Goal: Task Accomplishment & Management: Manage account settings

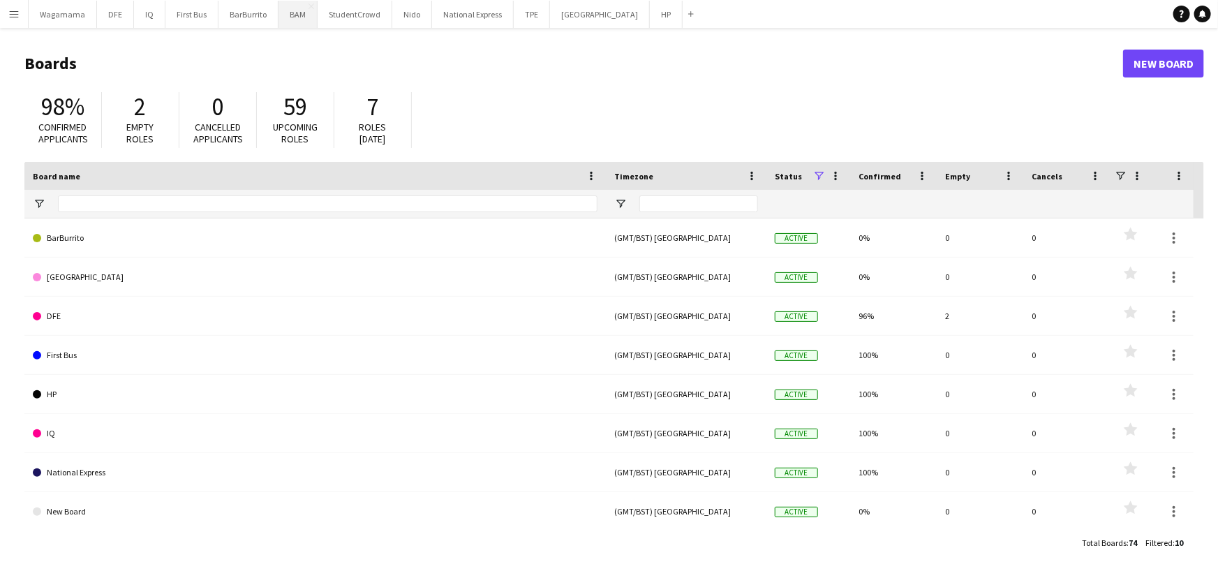
click at [288, 13] on button "BAM Close" at bounding box center [297, 14] width 39 height 27
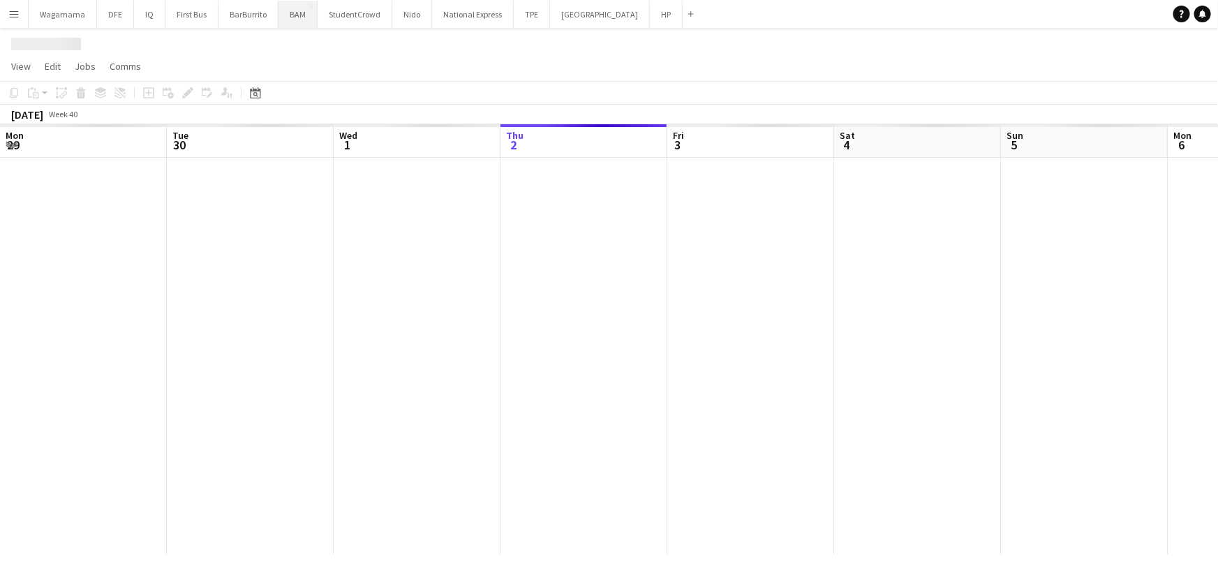
scroll to position [0, 334]
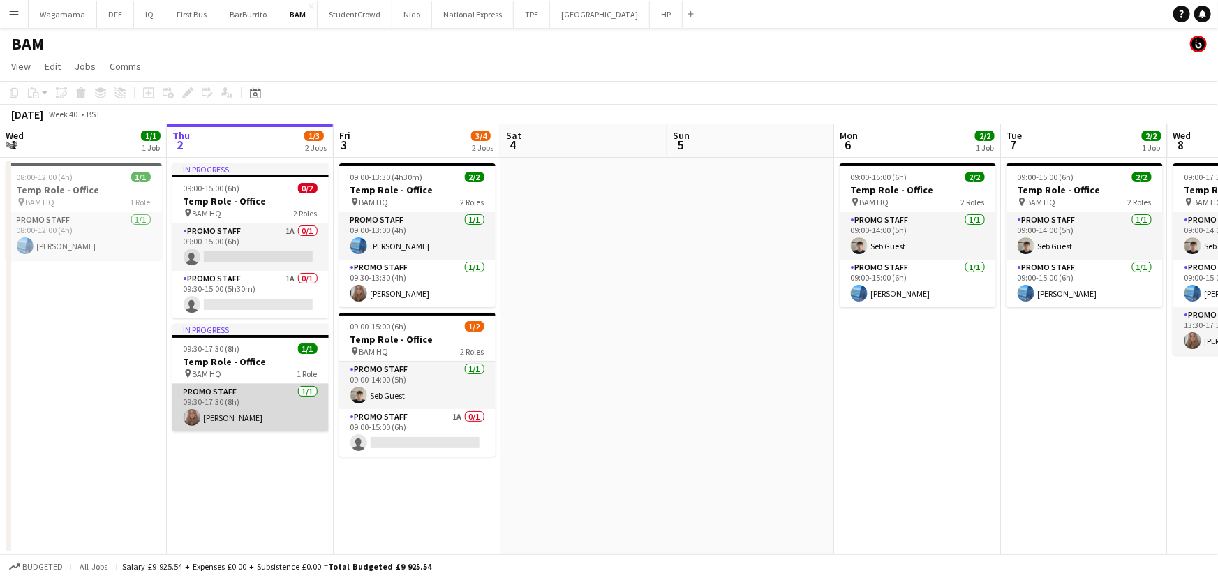
click at [249, 398] on app-card-role "Promo Staff [DATE] 09:30-17:30 (8h) [PERSON_NAME]" at bounding box center [250, 407] width 156 height 47
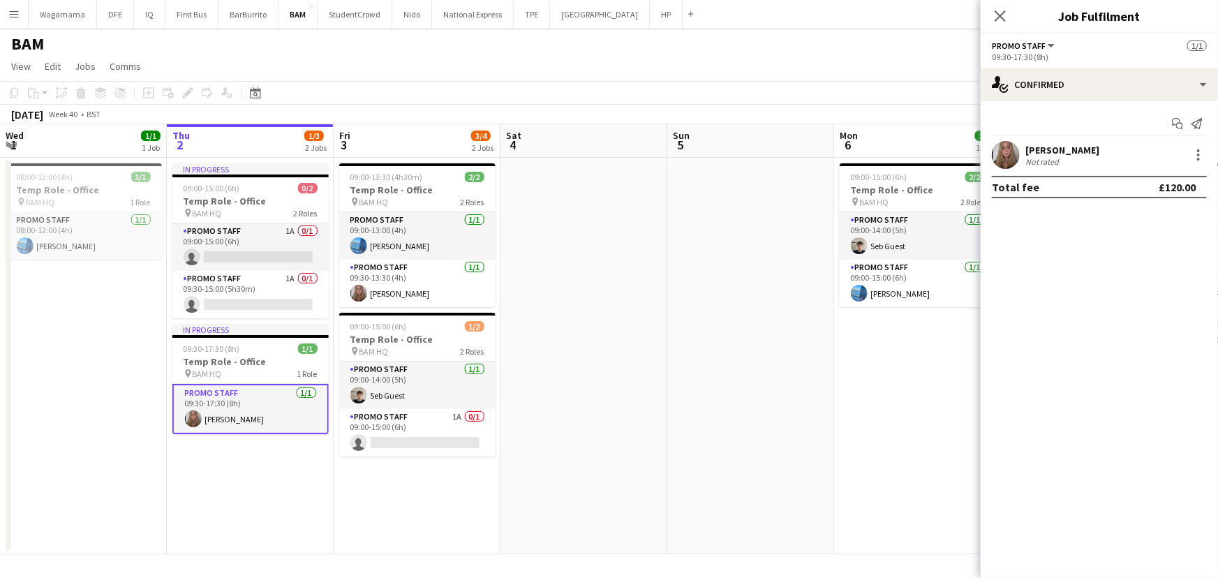
click at [863, 401] on app-date-cell "09:00-15:00 (6h) 2/2 Temp Role - Office pin BAM HQ 2 Roles Promo Staff [DATE] 0…" at bounding box center [917, 356] width 167 height 396
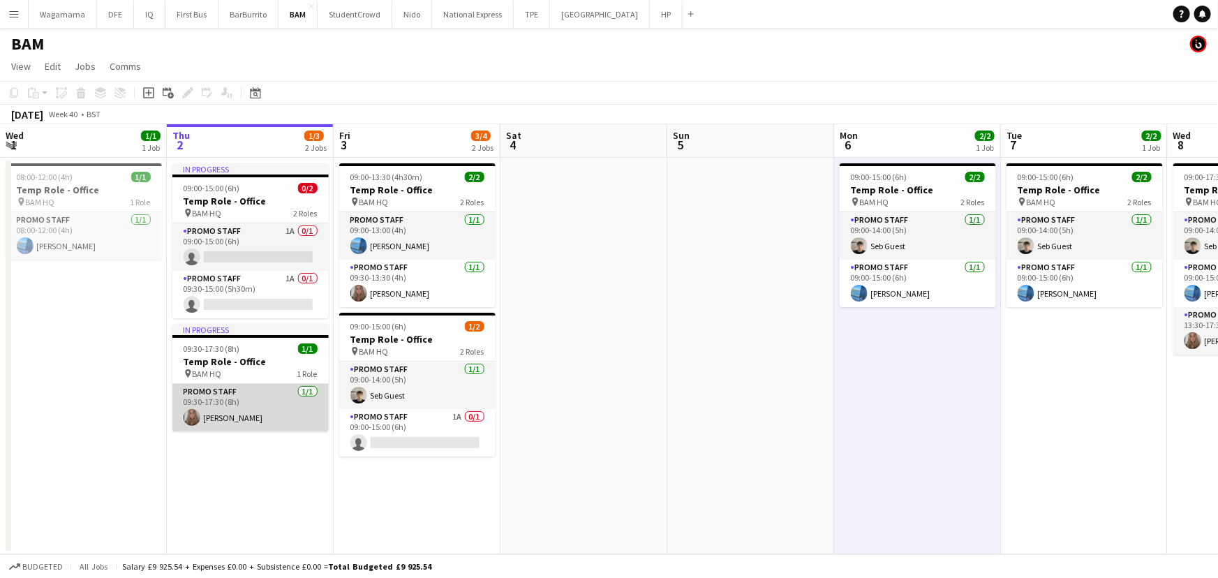
click at [261, 403] on app-card-role "Promo Staff [DATE] 09:30-17:30 (8h) [PERSON_NAME]" at bounding box center [250, 407] width 156 height 47
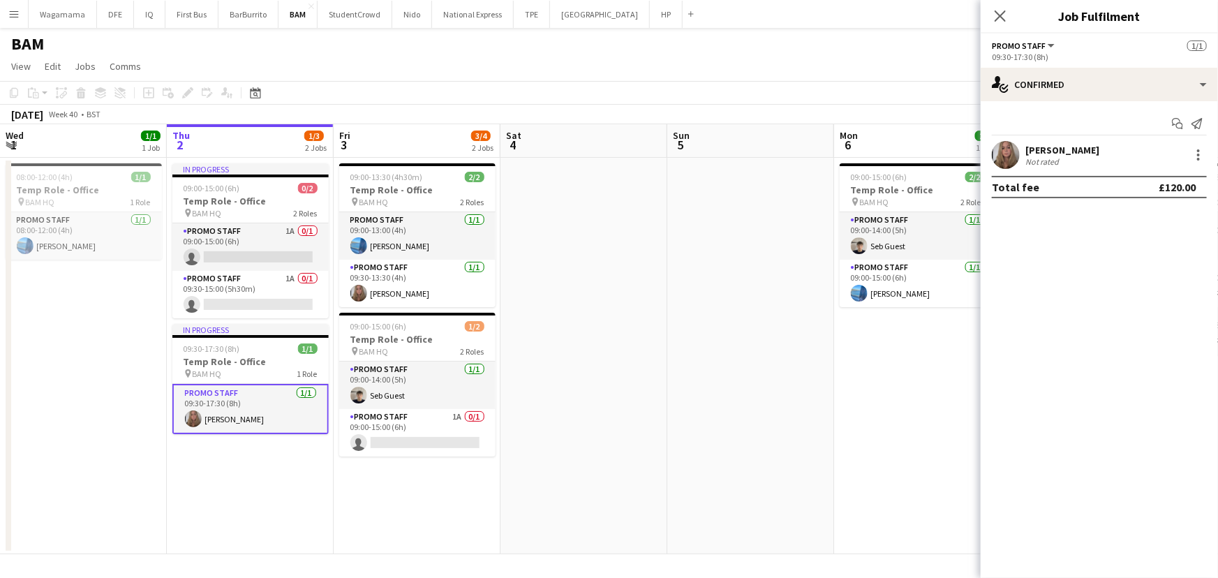
click at [1061, 160] on div "Not rated" at bounding box center [1043, 161] width 36 height 10
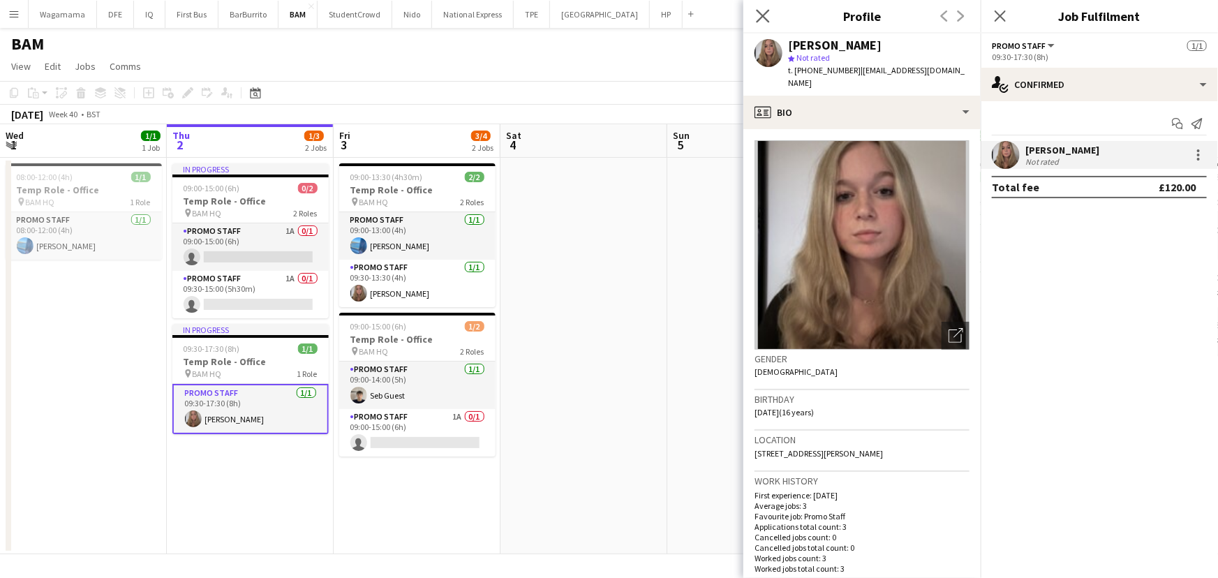
click at [754, 15] on app-icon "Close pop-in" at bounding box center [763, 16] width 20 height 20
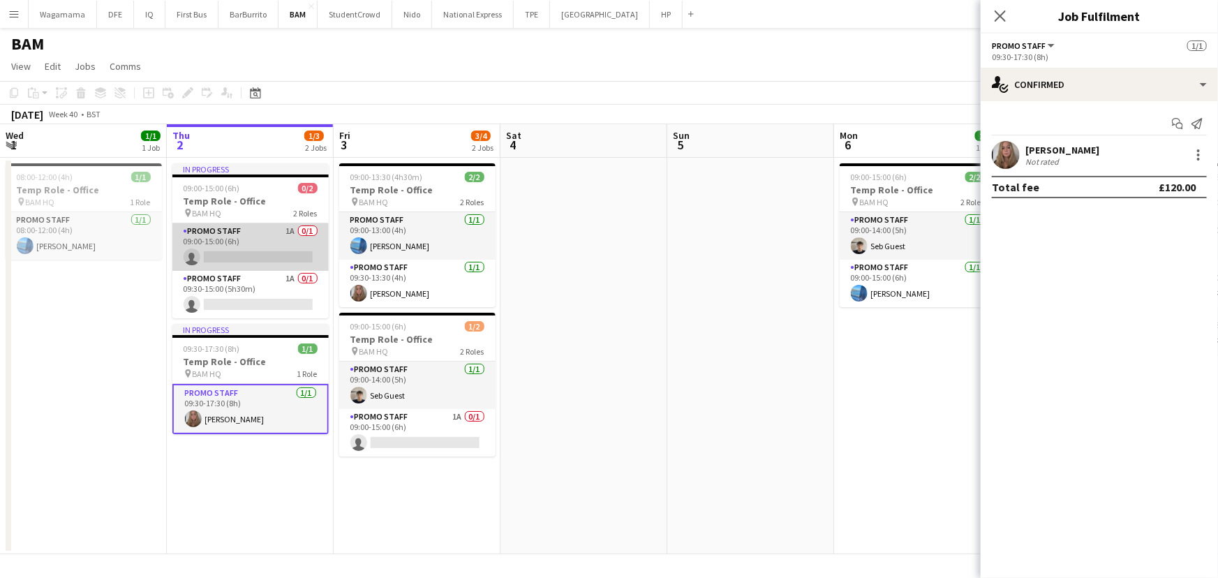
click at [265, 232] on app-card-role "Promo Staff 1A 0/1 09:00-15:00 (6h) single-neutral-actions" at bounding box center [250, 246] width 156 height 47
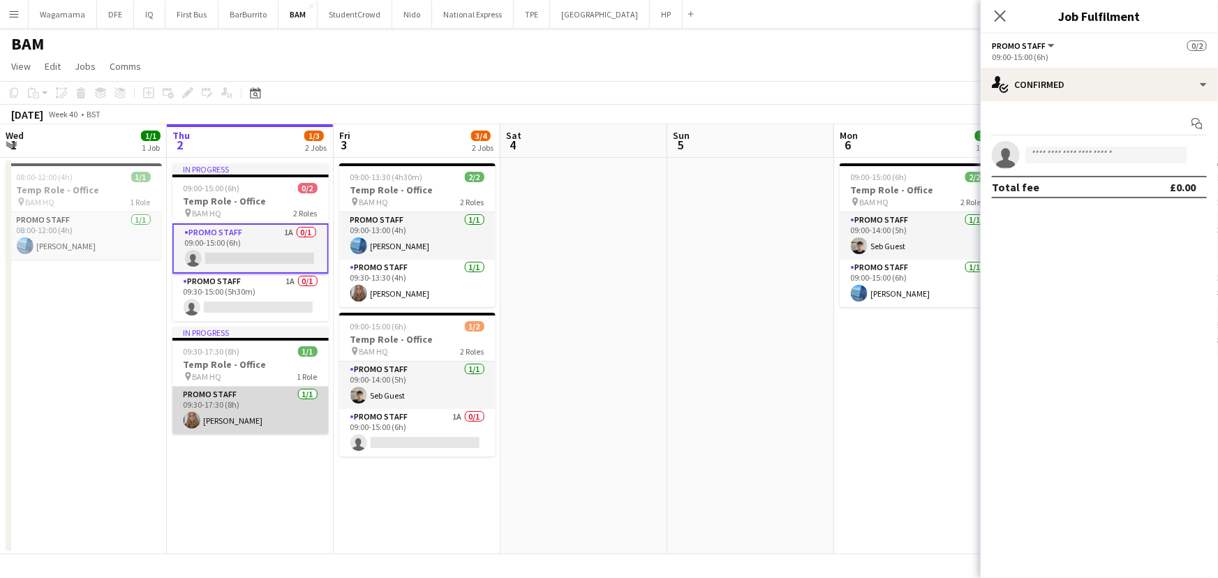
click at [277, 397] on app-card-role "Promo Staff [DATE] 09:30-17:30 (8h) [PERSON_NAME]" at bounding box center [250, 410] width 156 height 47
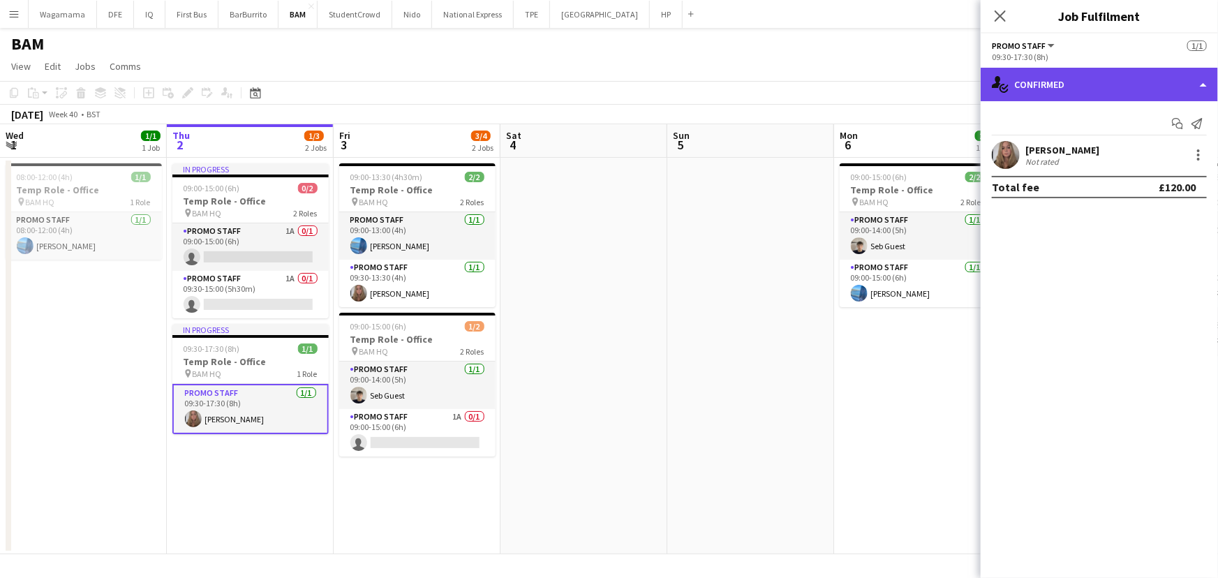
click at [1061, 71] on div "single-neutral-actions-check-2 Confirmed" at bounding box center [1098, 84] width 237 height 33
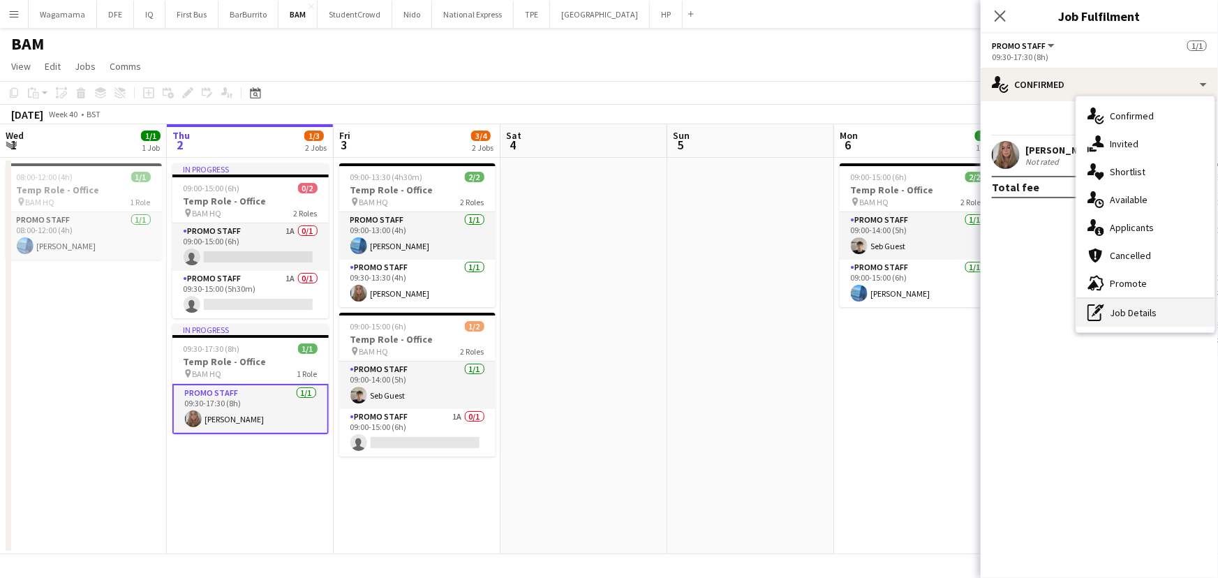
click at [1154, 313] on div "pen-write Job Details" at bounding box center [1145, 313] width 138 height 28
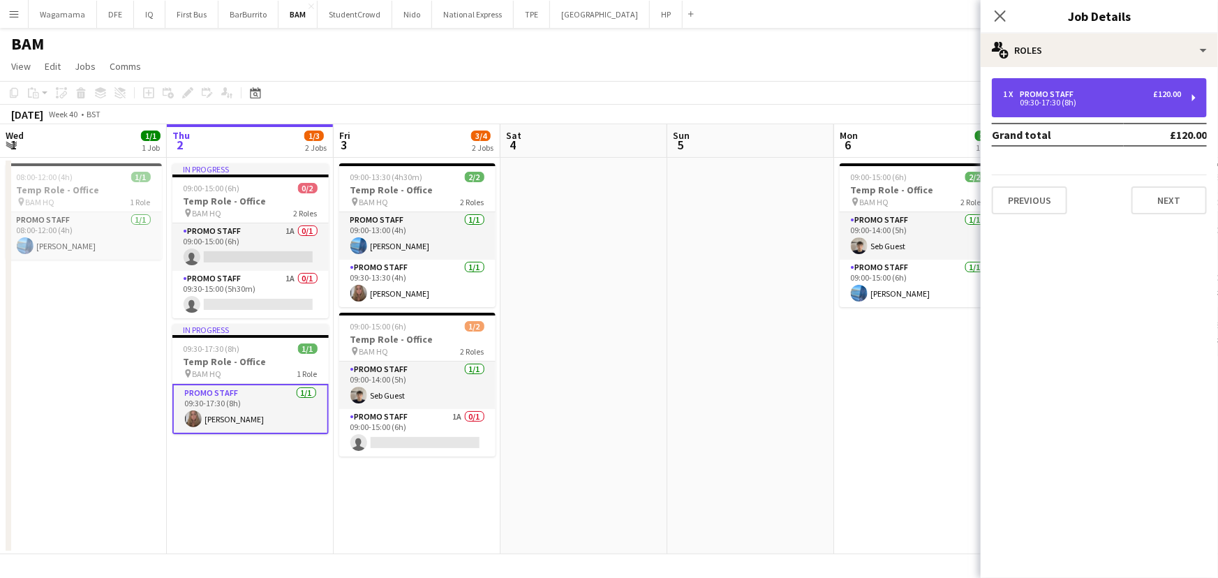
click at [1070, 105] on div "09:30-17:30 (8h)" at bounding box center [1092, 102] width 178 height 7
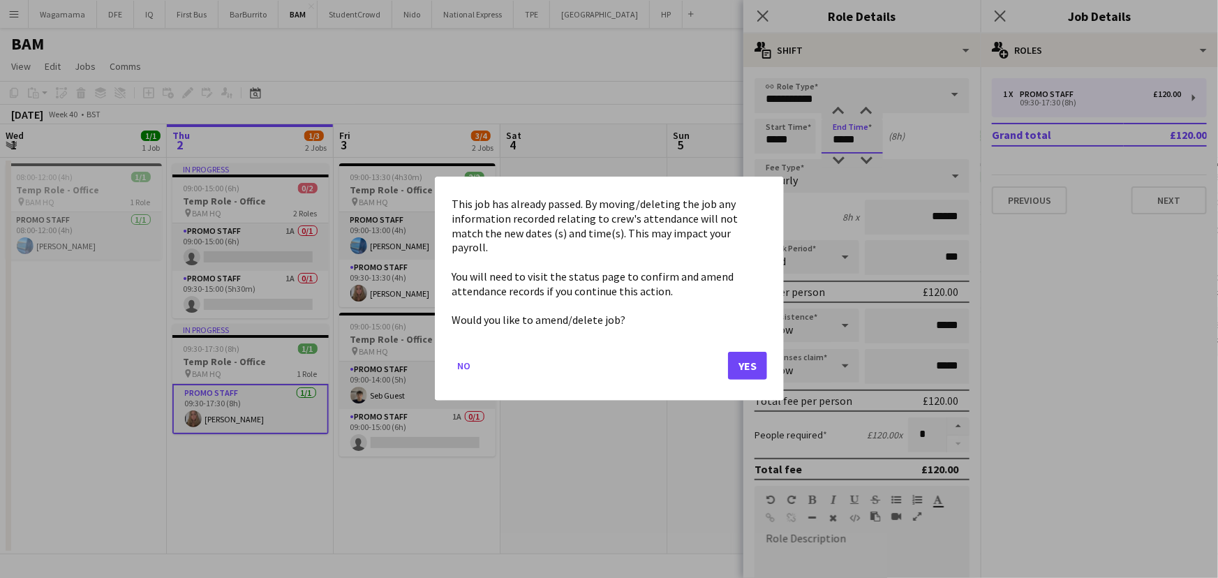
click at [843, 137] on body "Menu Boards Boards Boards All jobs Status Workforce Workforce My Workforce Recr…" at bounding box center [609, 289] width 1218 height 578
click at [749, 355] on button "Yes" at bounding box center [747, 366] width 39 height 28
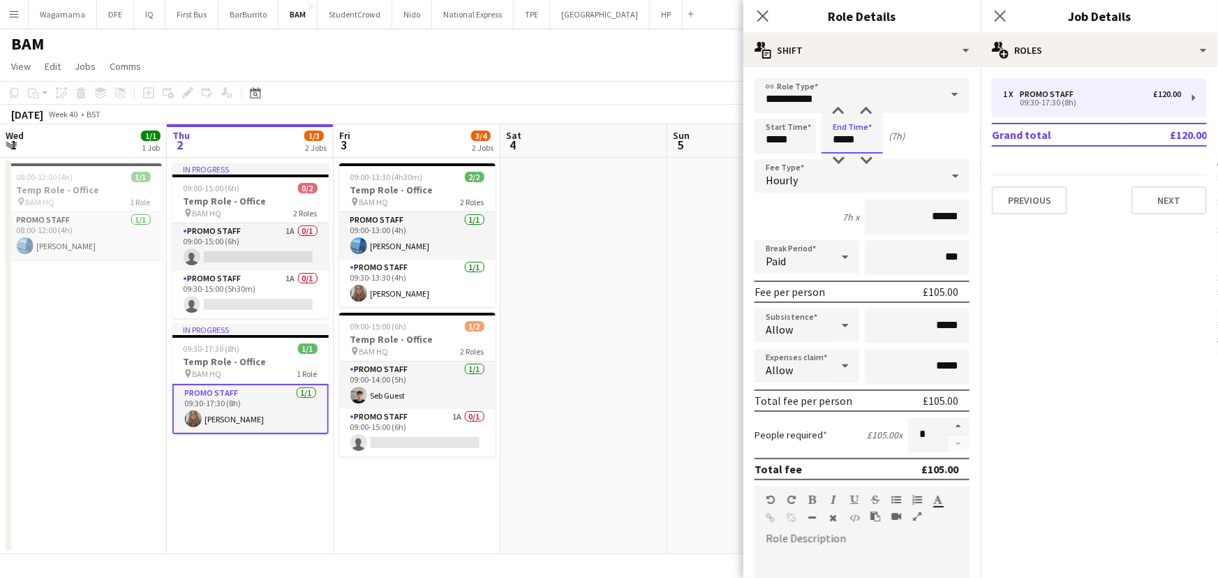
click at [853, 139] on input "*****" at bounding box center [851, 136] width 61 height 35
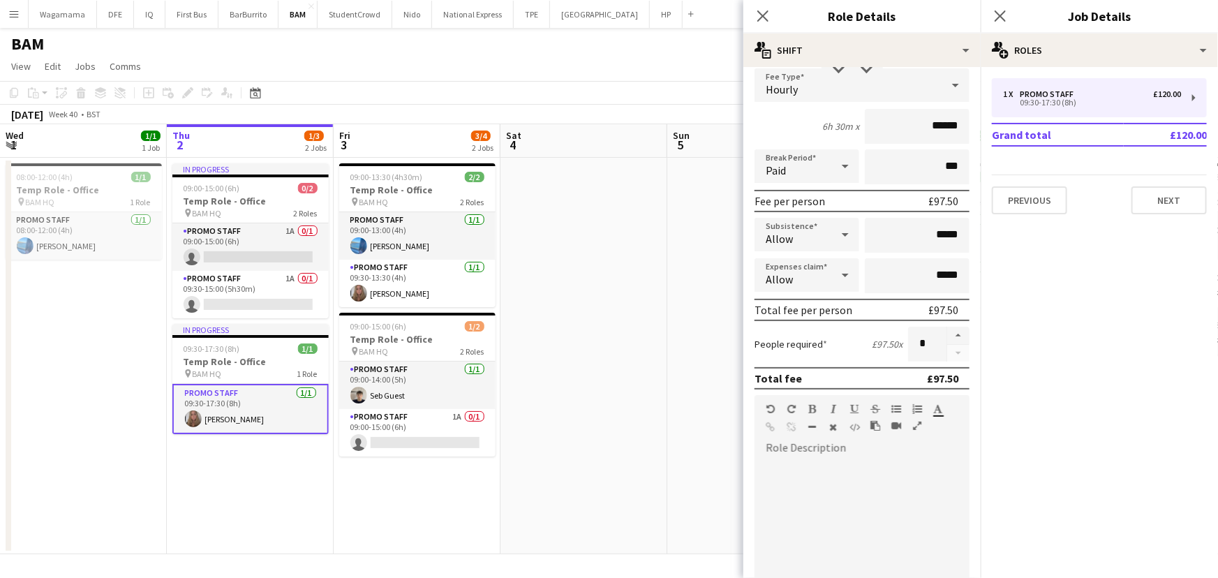
scroll to position [0, 0]
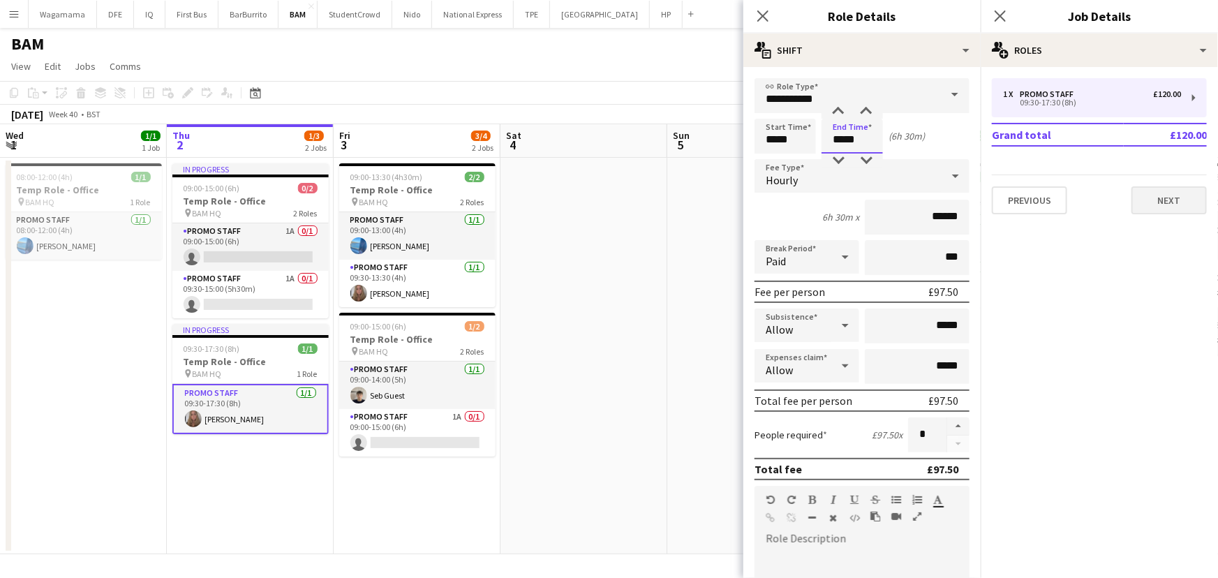
type input "*****"
click at [1161, 189] on button "Next" at bounding box center [1168, 200] width 75 height 28
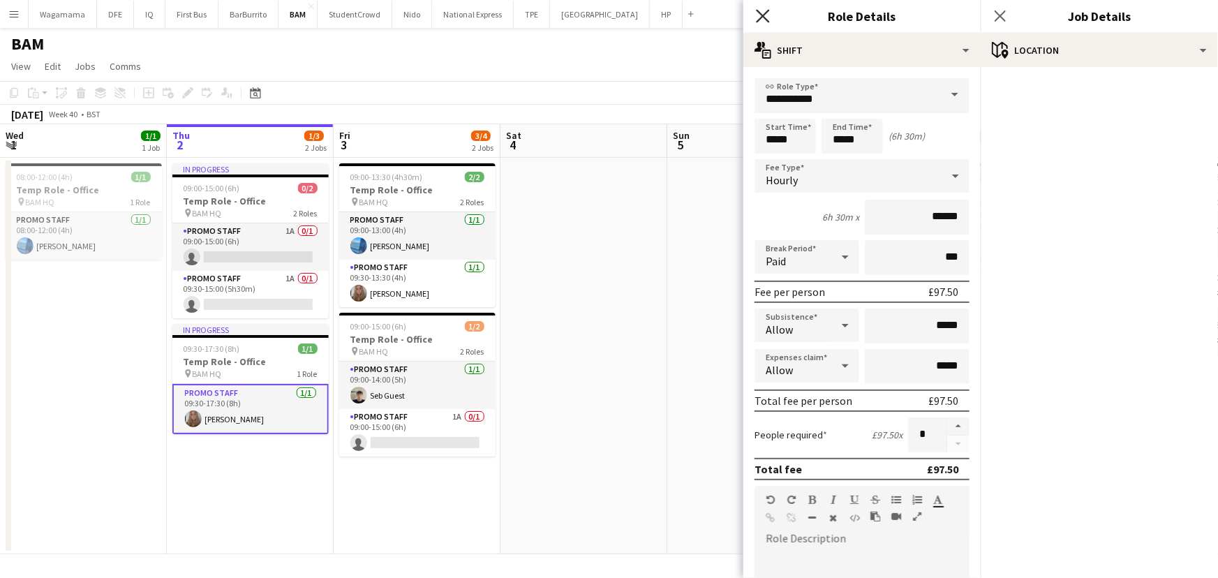
click at [761, 14] on icon at bounding box center [762, 15] width 13 height 13
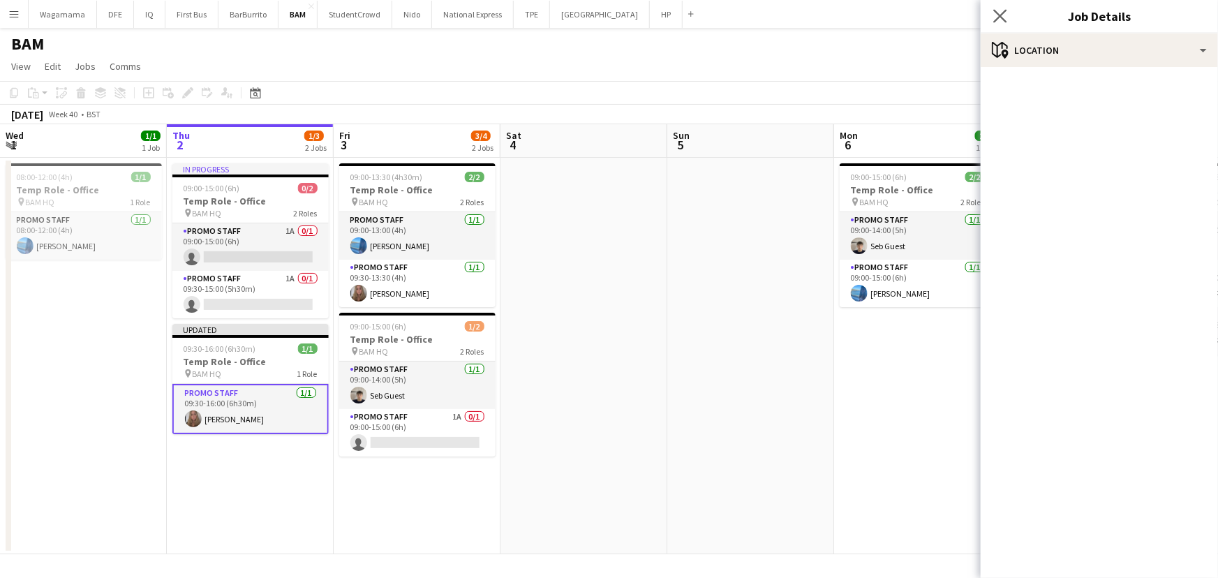
click at [999, 6] on app-icon "Close pop-in" at bounding box center [1000, 16] width 20 height 20
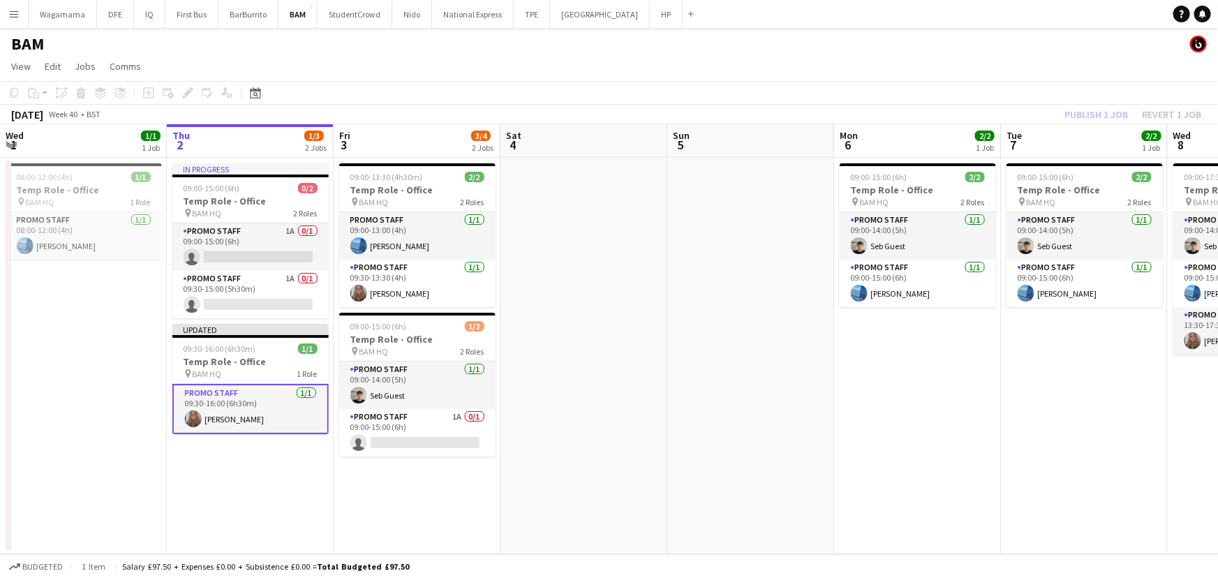
scroll to position [0, 333]
click at [496, 431] on app-date-cell "09:00-13:30 (4h30m) 2/2 Temp Role - Office pin BAM HQ 2 Roles Promo Staff [DATE…" at bounding box center [417, 356] width 167 height 396
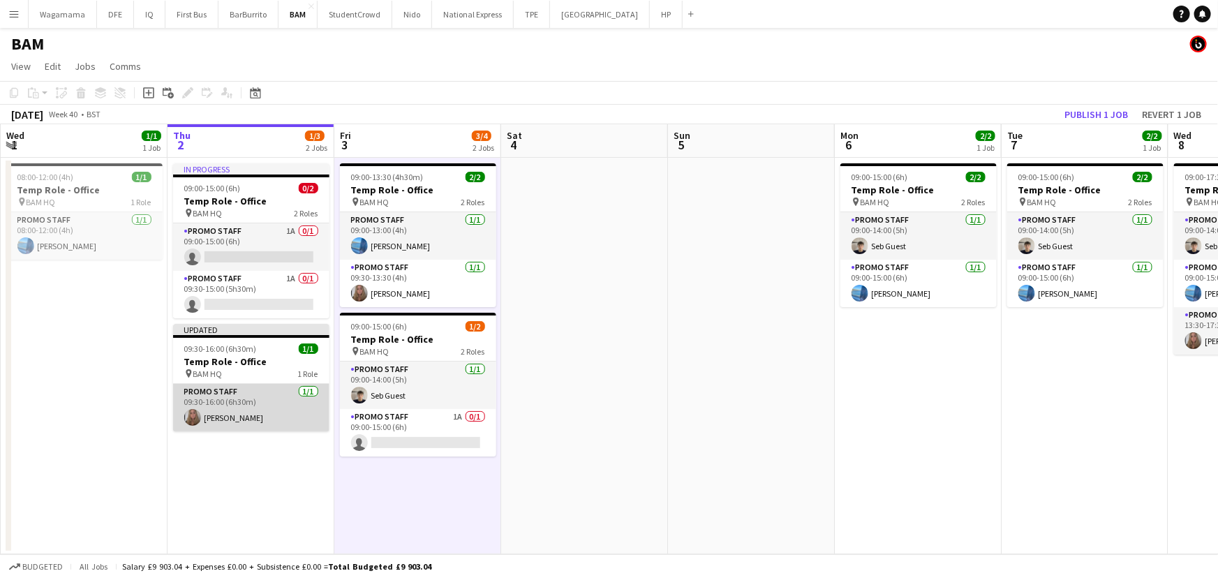
click at [248, 415] on app-card-role "Promo Staff [DATE] 09:30-16:00 (6h30m) [PERSON_NAME]" at bounding box center [251, 407] width 156 height 47
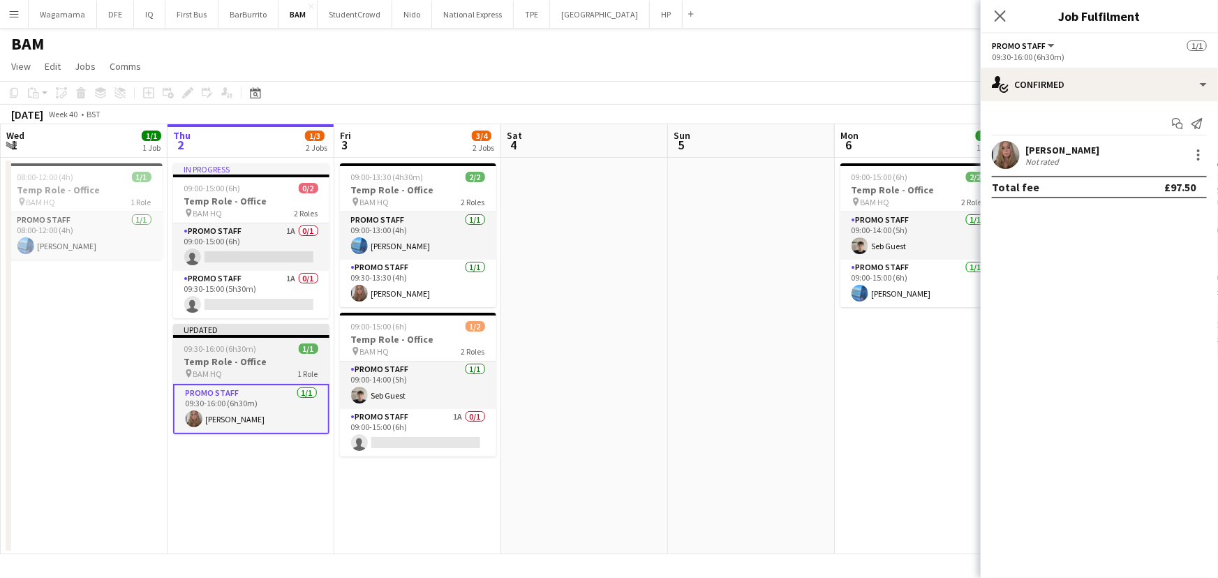
click at [259, 356] on h3 "Temp Role - Office" at bounding box center [251, 361] width 156 height 13
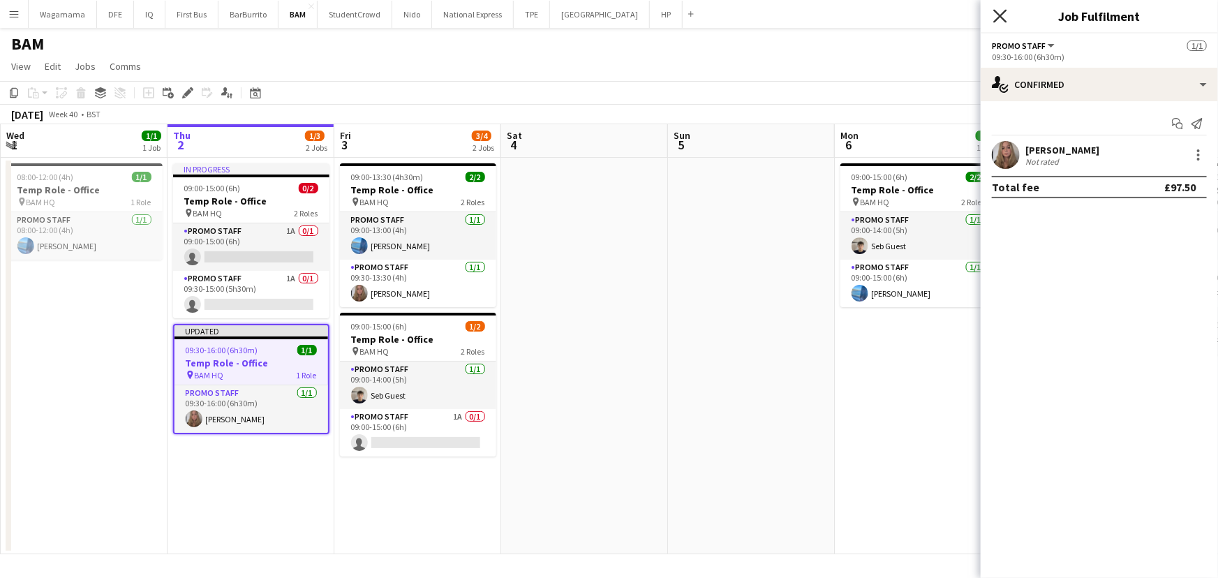
click at [1003, 20] on icon "Close pop-in" at bounding box center [999, 15] width 13 height 13
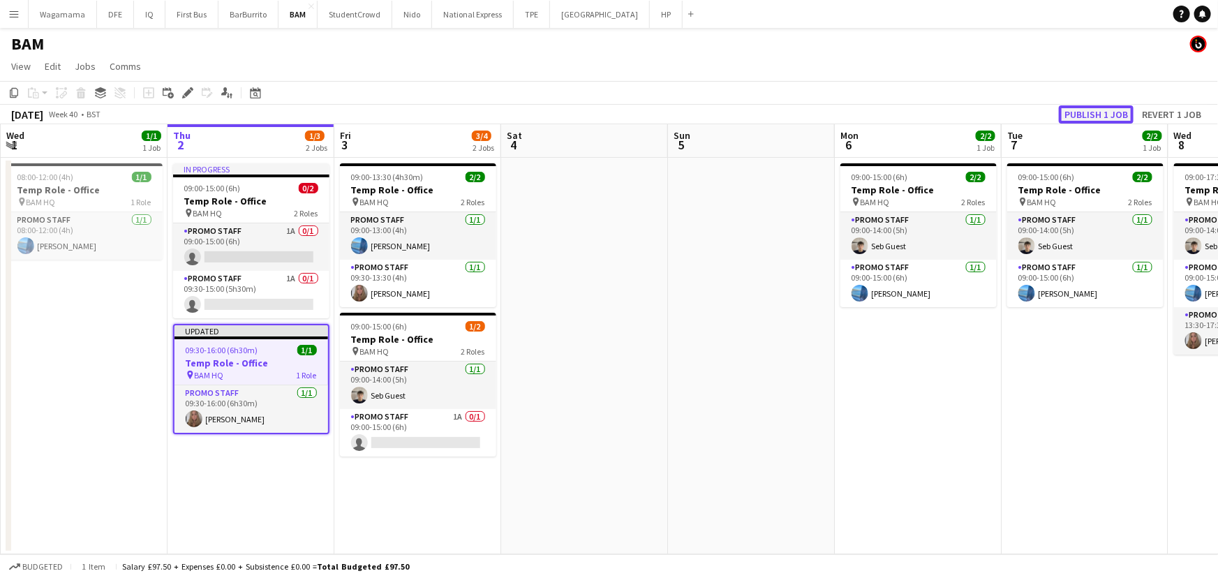
click at [1082, 114] on button "Publish 1 job" at bounding box center [1096, 114] width 75 height 18
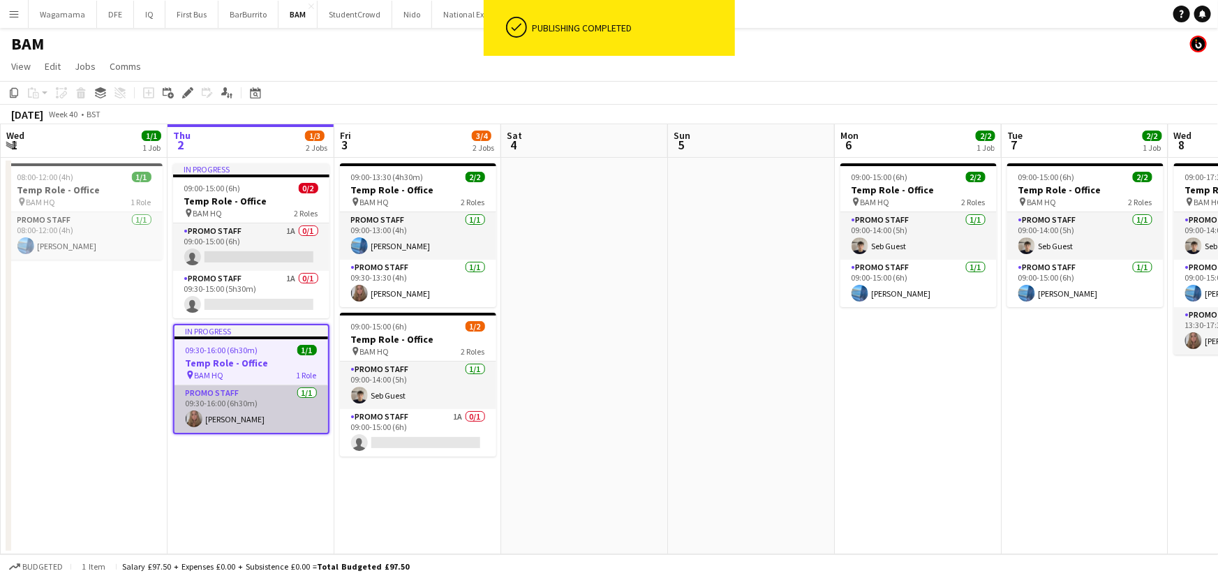
click at [253, 424] on app-card-role "Promo Staff [DATE] 09:30-16:00 (6h30m) [PERSON_NAME]" at bounding box center [251, 408] width 154 height 47
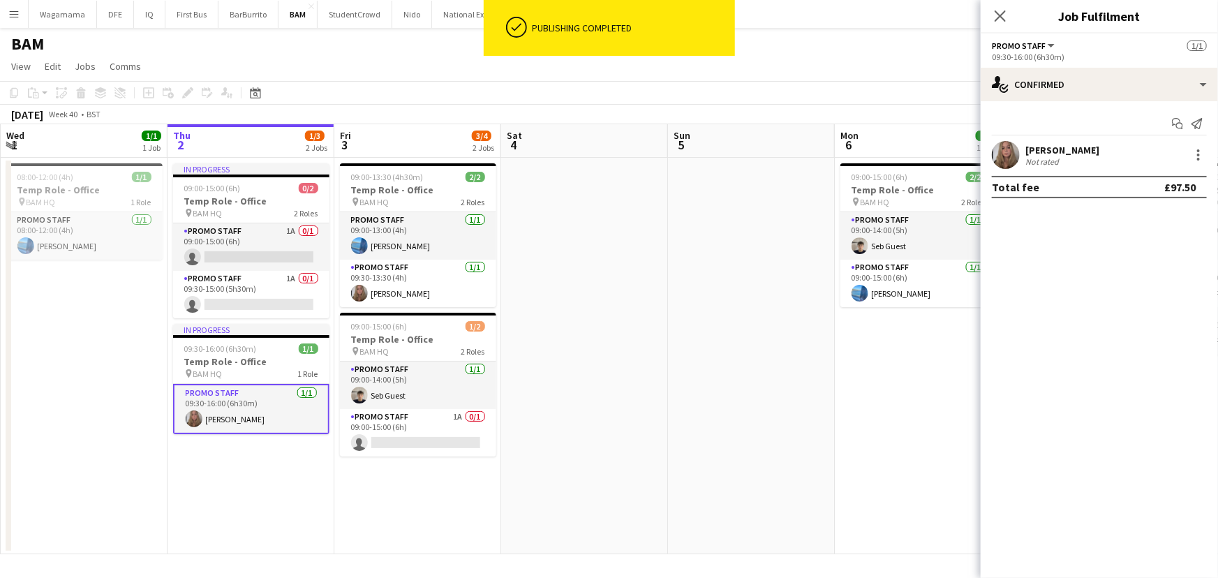
click at [1057, 160] on div "Not rated" at bounding box center [1043, 161] width 36 height 10
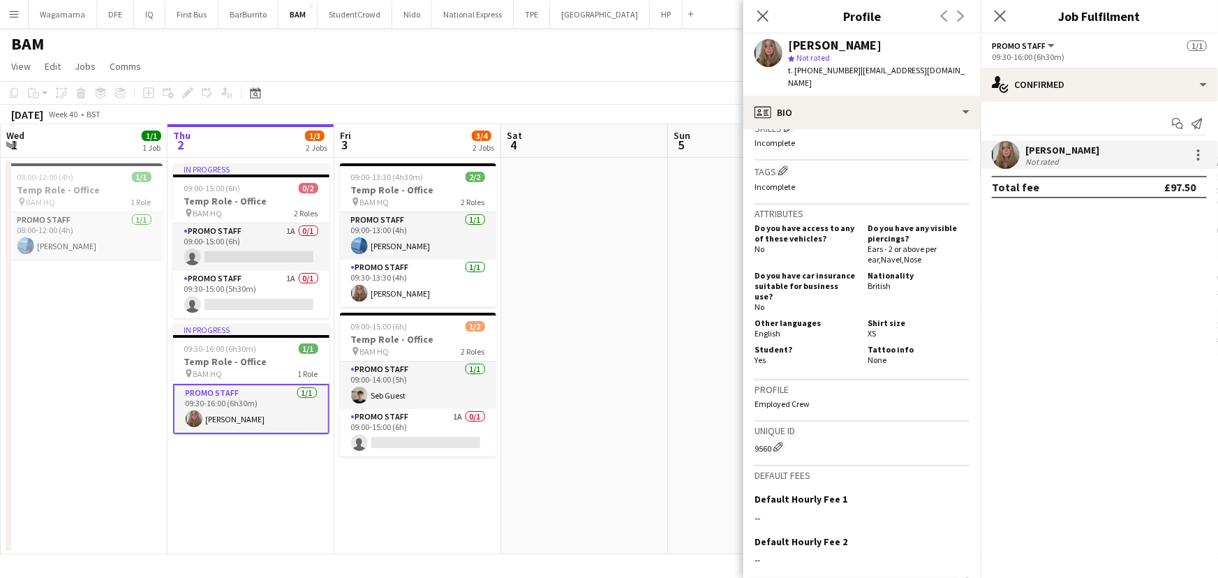
scroll to position [622, 0]
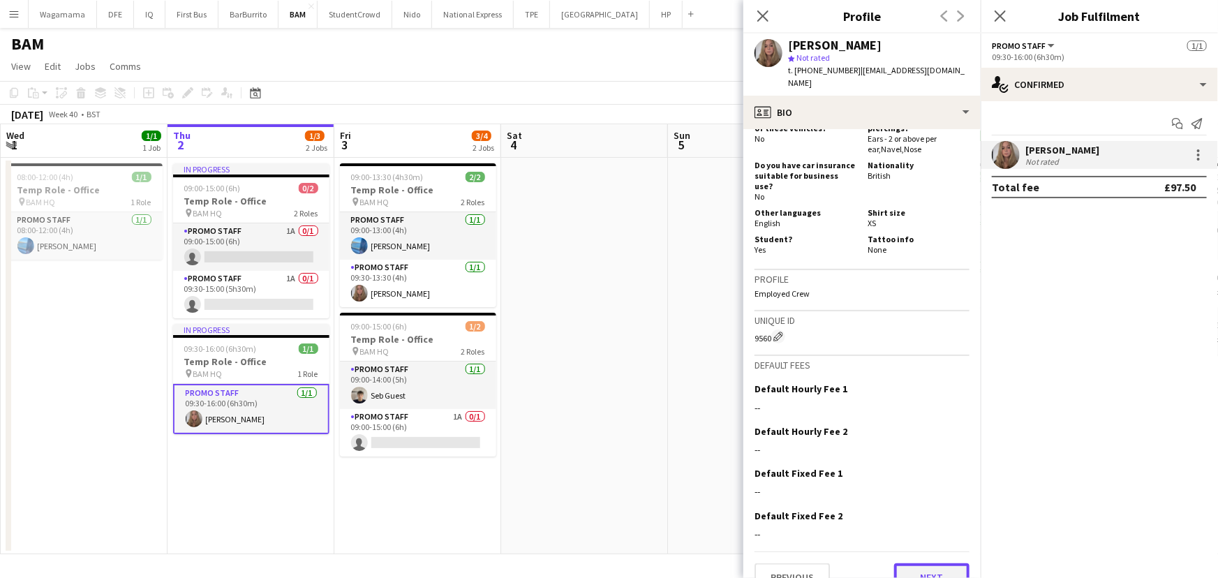
click at [932, 563] on button "Next" at bounding box center [931, 577] width 75 height 28
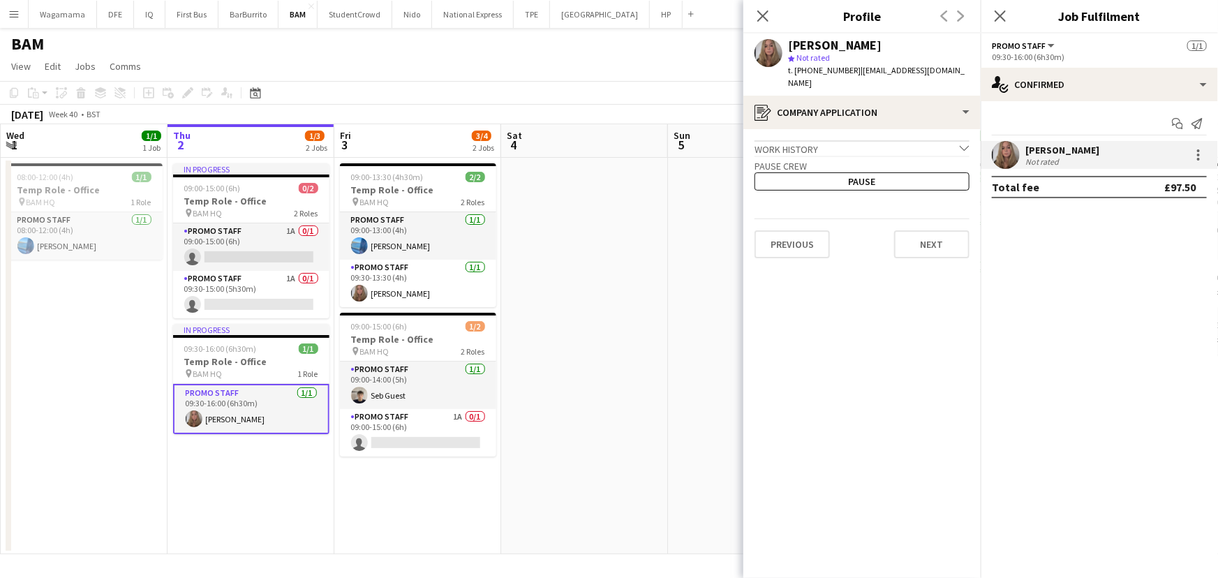
click at [932, 250] on app-crew-profile-application "Work history chevron-down Incomplete Pause crew Pause Previous Next" at bounding box center [861, 353] width 237 height 449
click at [937, 230] on button "Next" at bounding box center [931, 244] width 75 height 28
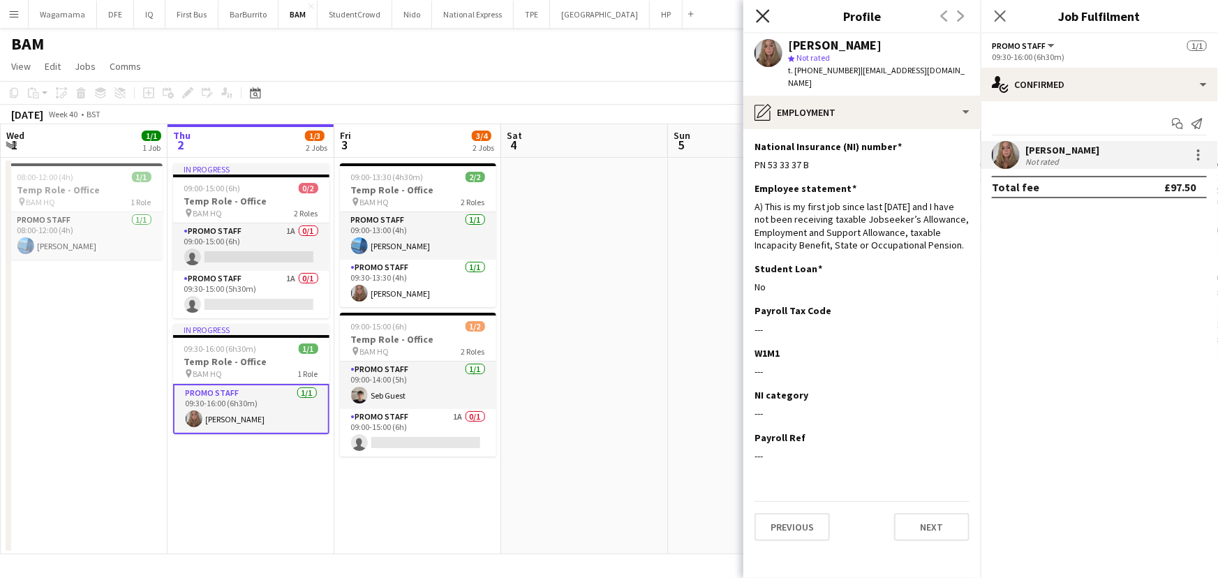
click at [761, 13] on icon at bounding box center [762, 15] width 13 height 13
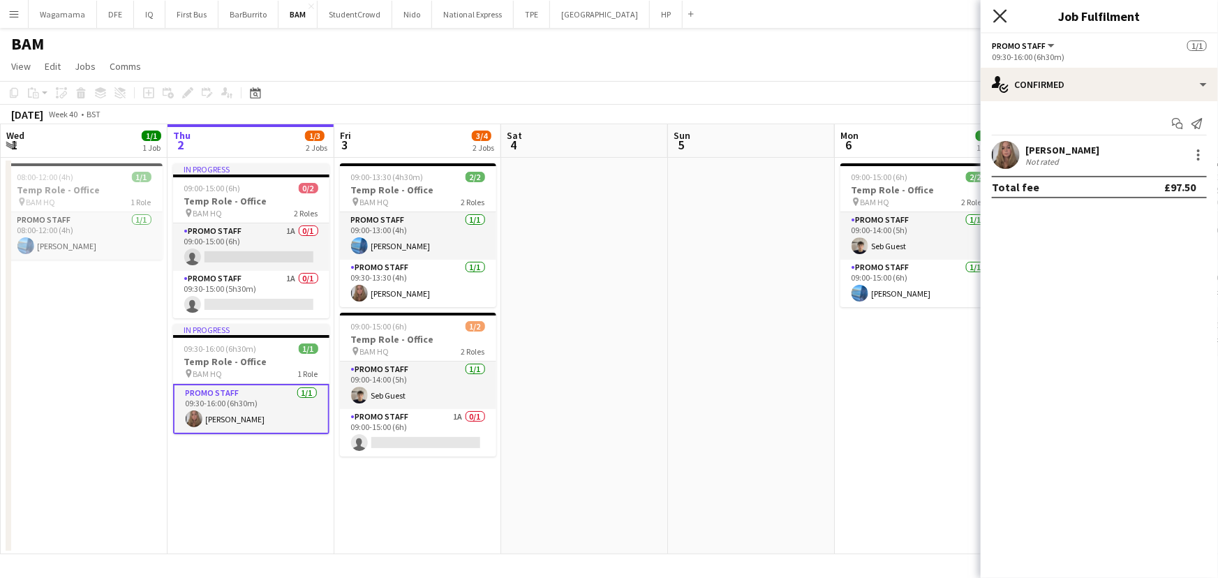
click at [1002, 13] on icon "Close pop-in" at bounding box center [999, 15] width 13 height 13
